Goal: Book appointment/travel/reservation

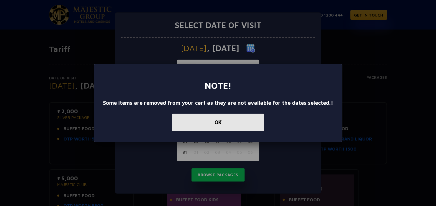
click at [227, 123] on button "OK" at bounding box center [218, 121] width 92 height 17
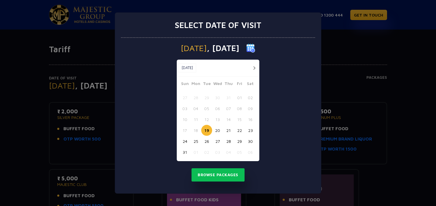
click at [254, 69] on button "button" at bounding box center [253, 67] width 7 height 7
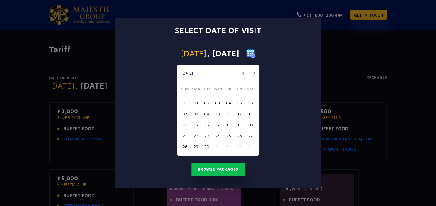
click at [254, 71] on button "button" at bounding box center [253, 73] width 7 height 7
click at [254, 72] on button "button" at bounding box center [253, 73] width 7 height 7
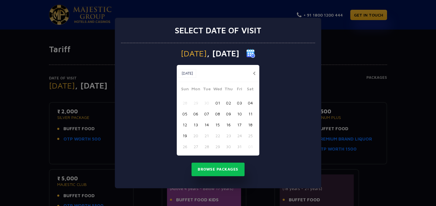
click at [254, 72] on button "button" at bounding box center [253, 73] width 7 height 7
click at [251, 124] on button "18" at bounding box center [250, 124] width 11 height 11
click at [239, 124] on button "17" at bounding box center [239, 124] width 11 height 11
click at [230, 125] on button "16" at bounding box center [228, 124] width 11 height 11
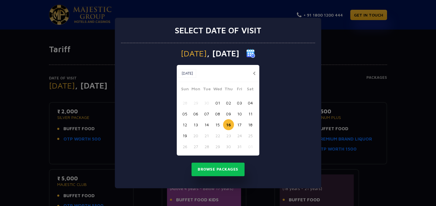
click at [215, 125] on button "15" at bounding box center [217, 124] width 11 height 11
click at [204, 125] on button "14" at bounding box center [206, 124] width 11 height 11
click at [193, 123] on button "13" at bounding box center [195, 124] width 11 height 11
click at [248, 124] on button "18" at bounding box center [250, 124] width 11 height 11
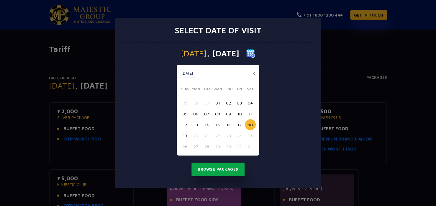
click at [220, 175] on button "Browse Packages" at bounding box center [217, 169] width 53 height 14
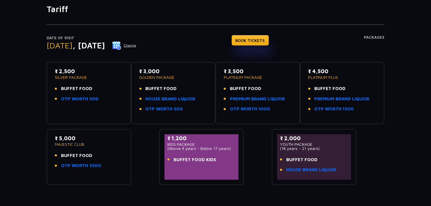
scroll to position [30, 0]
